Goal: Task Accomplishment & Management: Complete application form

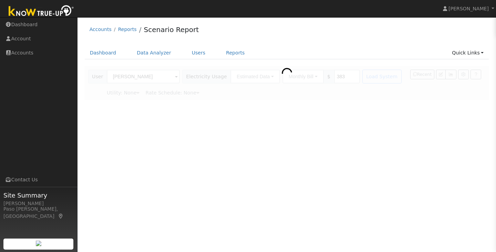
type input "Pacific Gas & Electric"
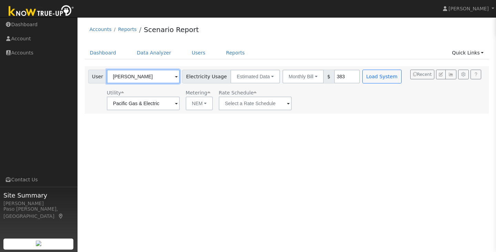
click at [142, 78] on input "[PERSON_NAME]" at bounding box center [143, 77] width 73 height 14
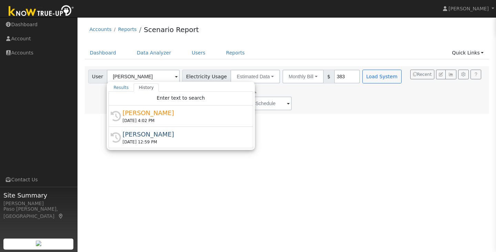
click at [134, 170] on div "User Profile First name Last name Email Email Notifications No Emails No Emails…" at bounding box center [286, 134] width 418 height 234
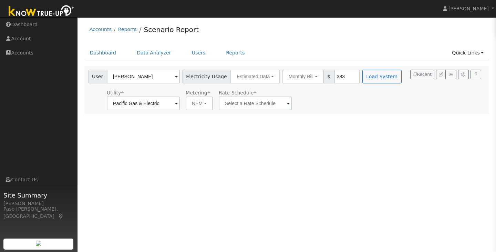
click at [134, 170] on div "User Profile First name Last name Email Email Notifications No Emails No Emails…" at bounding box center [286, 134] width 418 height 234
click at [103, 59] on link "Dashboard" at bounding box center [103, 52] width 37 height 13
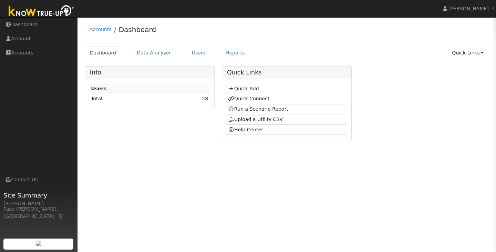
click at [240, 86] on link "Quick Add" at bounding box center [243, 89] width 31 height 6
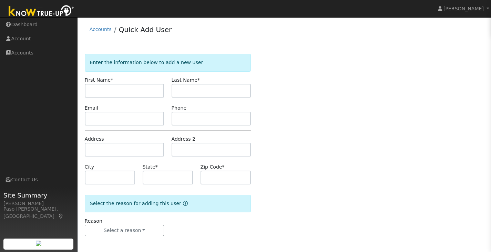
type input "A"
type input "Susan"
click at [181, 91] on input "text" at bounding box center [211, 91] width 80 height 14
type input "Litt"
click at [161, 171] on input "text" at bounding box center [168, 177] width 51 height 14
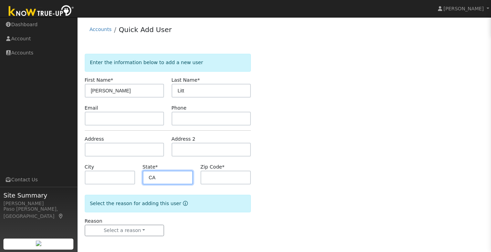
type input "CA"
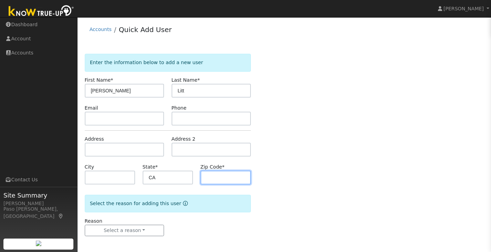
click at [209, 178] on input "text" at bounding box center [225, 177] width 51 height 14
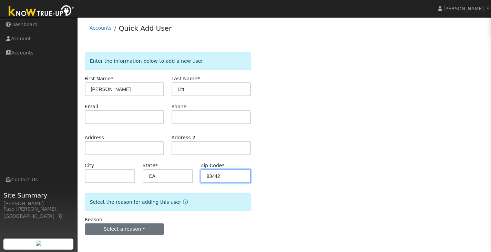
type input "93442"
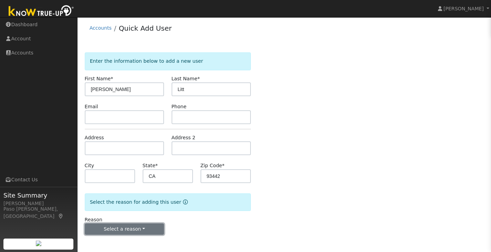
click at [141, 224] on button "Select a reason" at bounding box center [125, 229] width 80 height 12
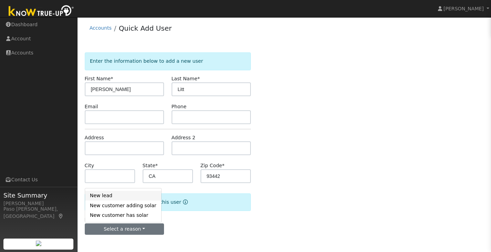
click at [126, 195] on link "New lead" at bounding box center [123, 195] width 76 height 10
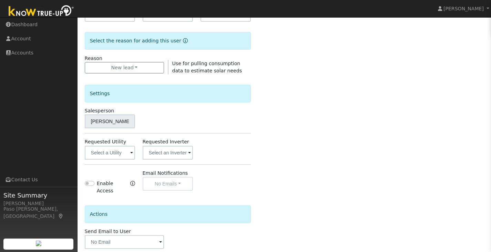
scroll to position [163, 0]
click at [116, 151] on input "text" at bounding box center [110, 152] width 51 height 14
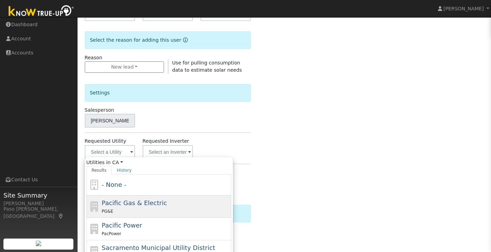
click at [121, 195] on div "Pacific Gas & Electric PG&E" at bounding box center [158, 206] width 145 height 22
type input "Pacific Gas & Electric"
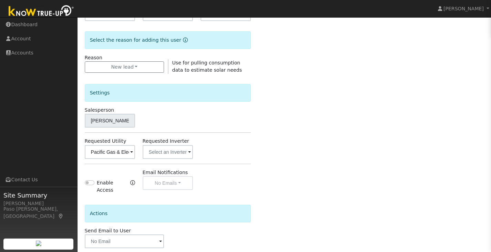
scroll to position [194, 0]
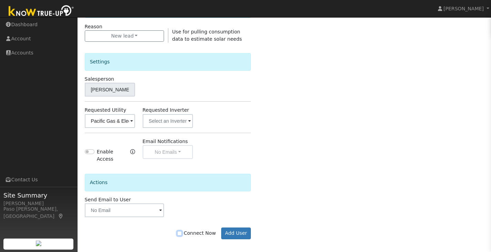
click at [182, 231] on input "Connect Now" at bounding box center [179, 233] width 5 height 5
checkbox input "true"
click at [229, 230] on button "Add User" at bounding box center [236, 233] width 30 height 12
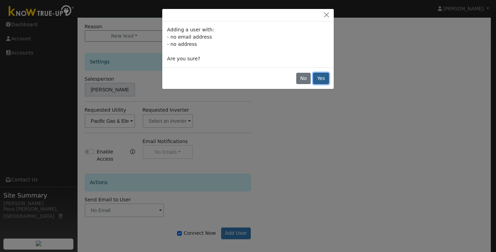
click at [319, 82] on button "Yes" at bounding box center [321, 79] width 16 height 12
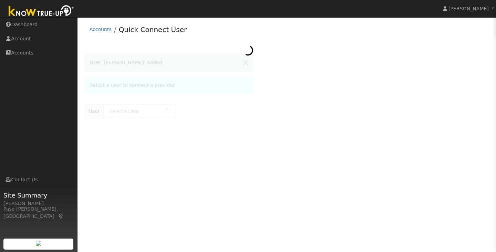
type input "[PERSON_NAME]"
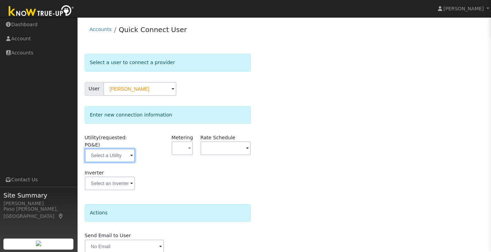
click at [124, 158] on input "text" at bounding box center [110, 155] width 51 height 14
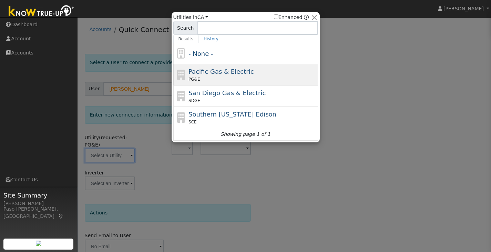
click at [197, 78] on span "PG&E" at bounding box center [193, 79] width 11 height 6
type input "PG&E"
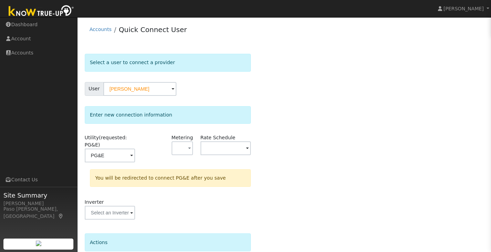
drag, startPoint x: 330, startPoint y: 194, endPoint x: 319, endPoint y: 169, distance: 27.1
click at [319, 169] on div "Select a user to connect a provider User [PERSON_NAME] Account Default Account …" at bounding box center [284, 181] width 399 height 254
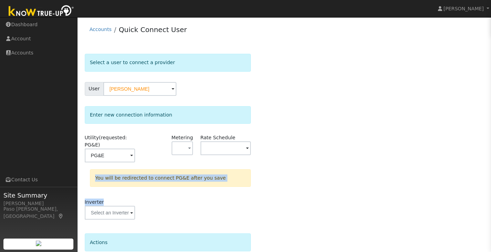
scroll to position [59, 0]
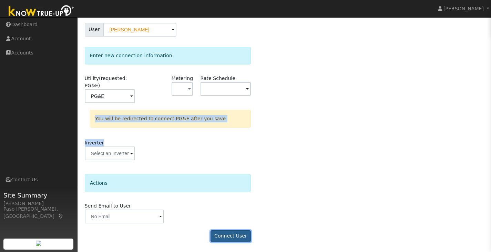
click at [225, 233] on button "Connect User" at bounding box center [230, 236] width 41 height 12
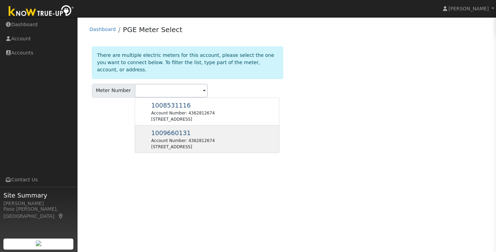
click at [175, 144] on div "[STREET_ADDRESS]" at bounding box center [182, 147] width 63 height 6
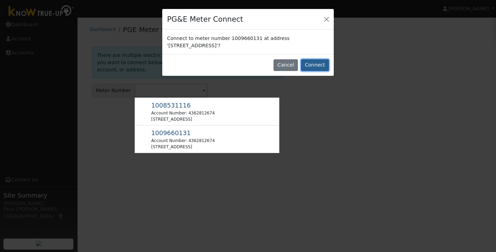
click at [319, 62] on button "Connect" at bounding box center [315, 65] width 28 height 12
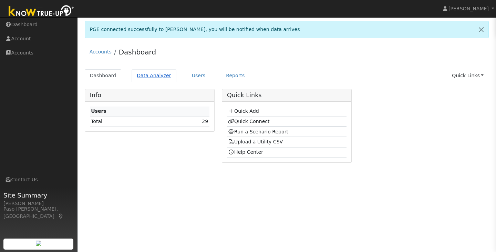
click at [147, 75] on link "Data Analyzer" at bounding box center [154, 75] width 45 height 13
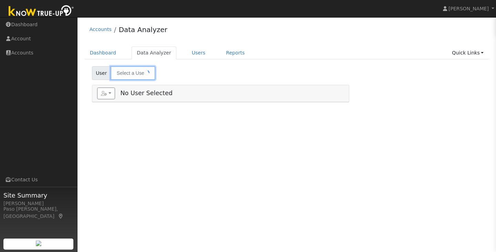
type input "[PERSON_NAME]"
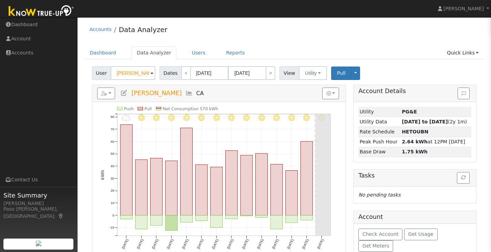
click at [150, 74] on span at bounding box center [151, 74] width 3 height 8
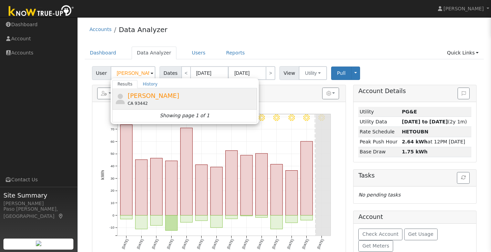
click at [131, 95] on span "[PERSON_NAME]" at bounding box center [153, 95] width 52 height 7
type input "[PERSON_NAME]"
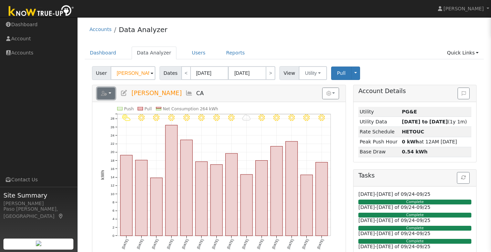
click at [108, 93] on button "button" at bounding box center [106, 93] width 18 height 12
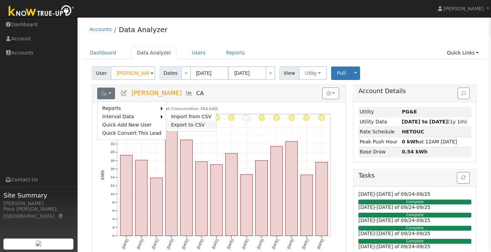
click at [176, 123] on link "Export to CSV" at bounding box center [191, 124] width 50 height 8
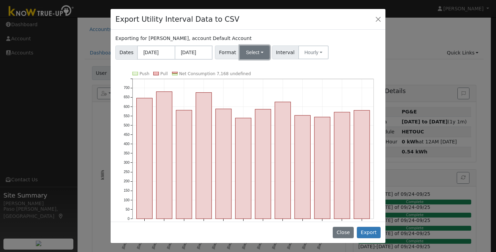
click at [263, 49] on button "Select" at bounding box center [255, 52] width 30 height 14
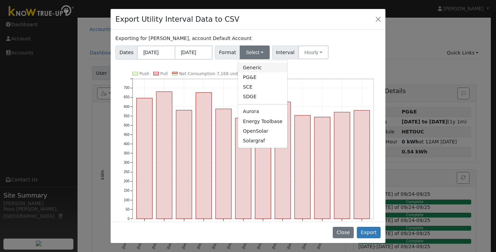
click at [249, 67] on link "Generic" at bounding box center [262, 68] width 49 height 10
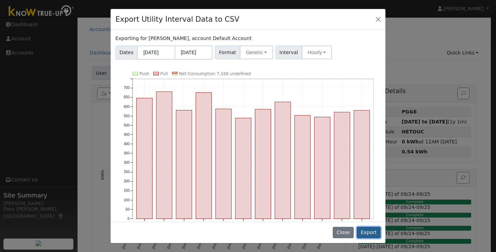
click at [369, 229] on button "Export" at bounding box center [369, 233] width 24 height 12
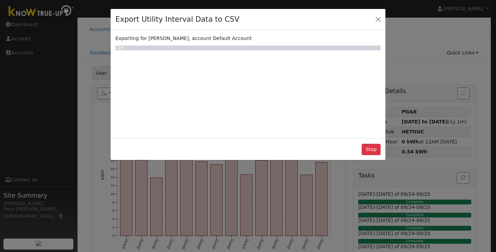
click at [369, 229] on div "Export Utility Interval Data to CSV Exporting for [PERSON_NAME], account Defaul…" at bounding box center [248, 126] width 496 height 252
